Goal: Task Accomplishment & Management: Complete application form

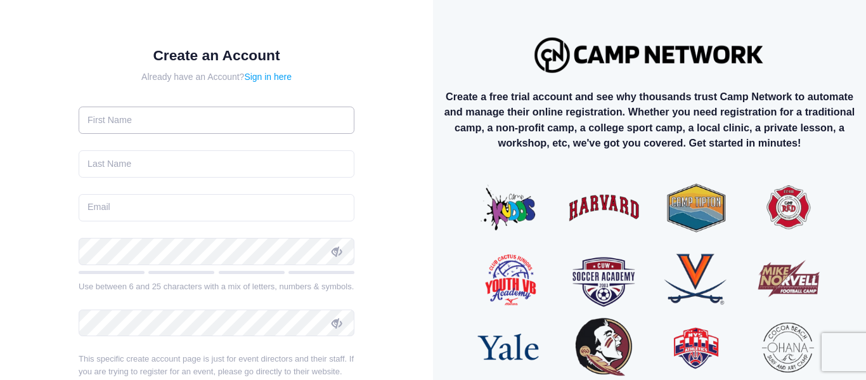
click at [243, 111] on input "text" at bounding box center [217, 119] width 276 height 27
type input "[PERSON_NAME]"
click at [238, 150] on input "text" at bounding box center [217, 163] width 276 height 27
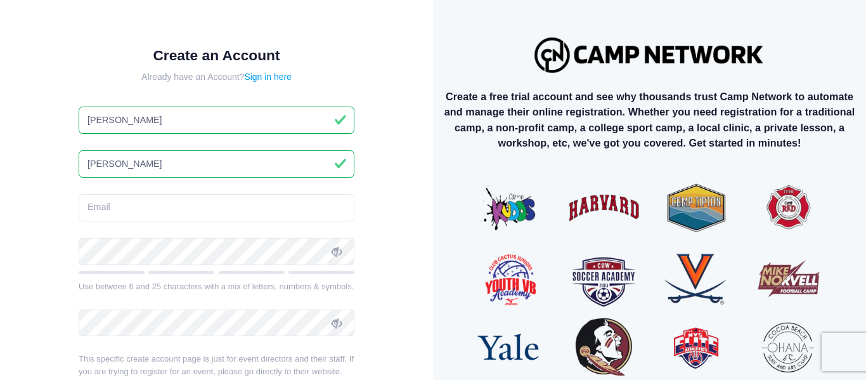
type input "[PERSON_NAME]"
click at [224, 194] on input "email" at bounding box center [217, 207] width 276 height 27
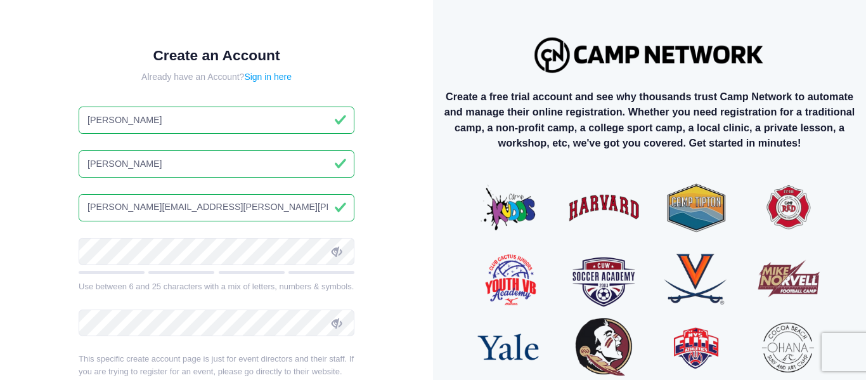
type input "[PERSON_NAME][EMAIL_ADDRESS][PERSON_NAME][PERSON_NAME][DOMAIN_NAME]"
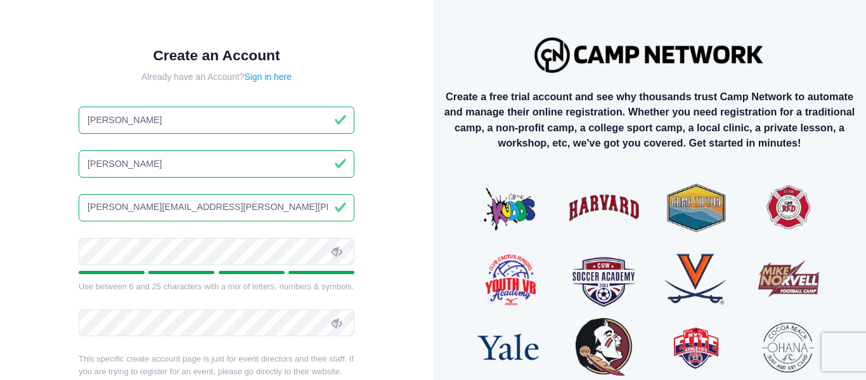
click at [330, 245] on span at bounding box center [337, 251] width 22 height 22
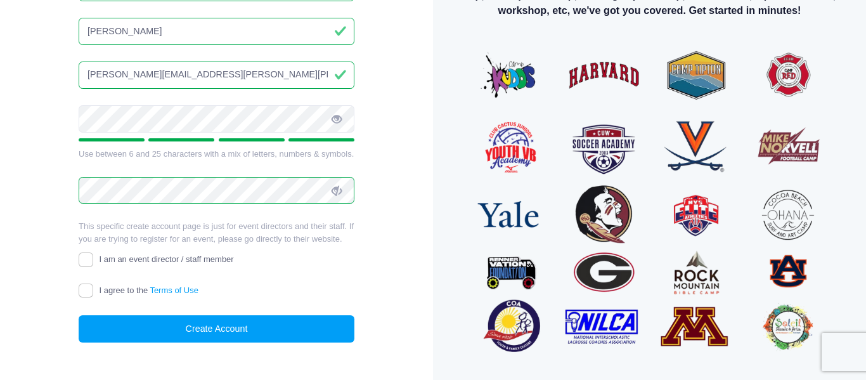
scroll to position [153, 0]
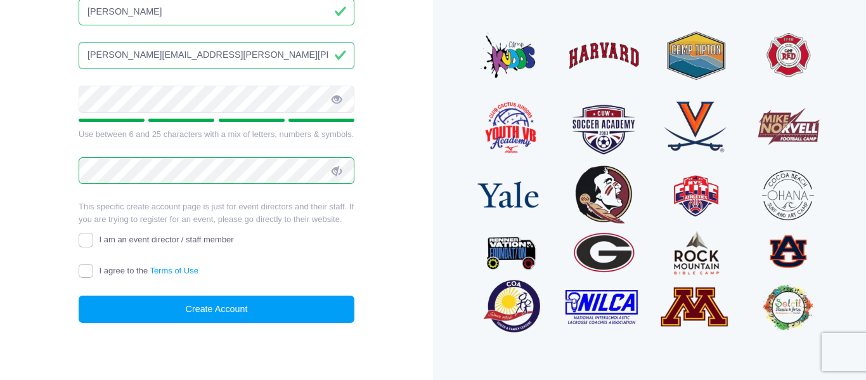
click at [79, 269] on input "I agree to the Terms of Use" at bounding box center [86, 271] width 15 height 15
checkbox input "true"
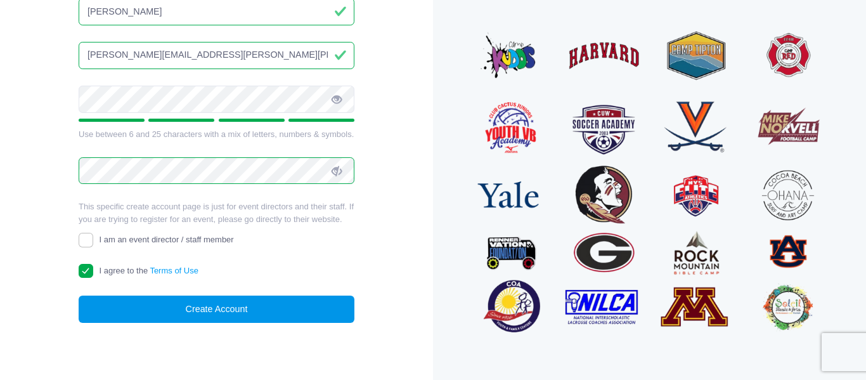
click at [193, 311] on button "Create Account" at bounding box center [217, 308] width 276 height 27
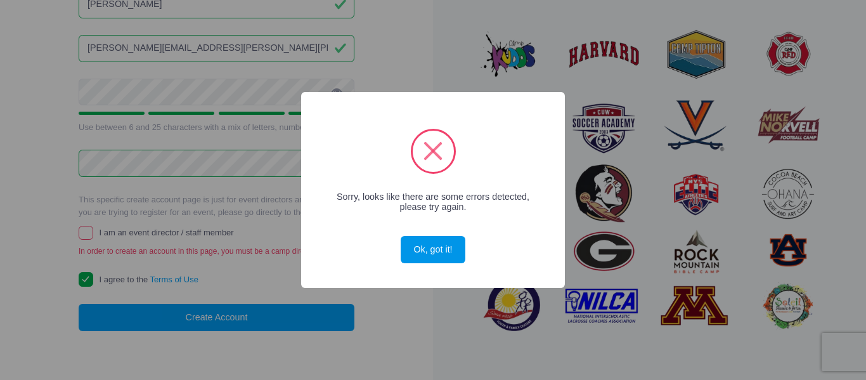
click at [428, 254] on button "Ok, got it!" at bounding box center [433, 249] width 65 height 27
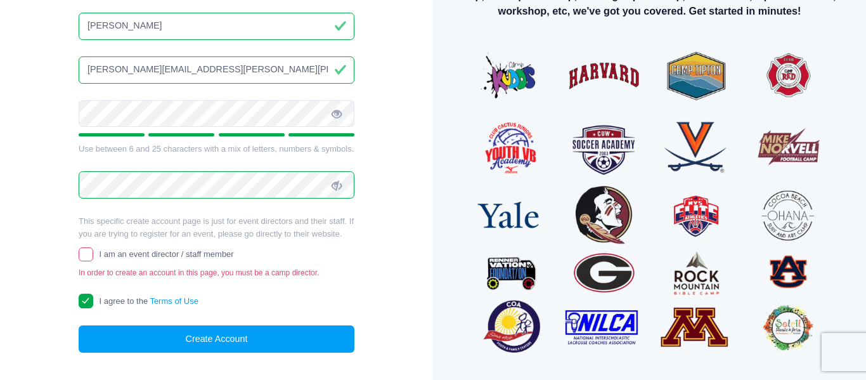
scroll to position [169, 0]
